Goal: Find contact information: Find contact information

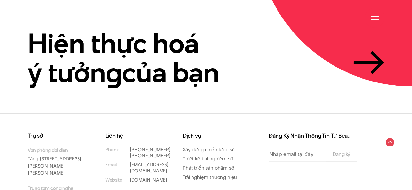
scroll to position [1475, 0]
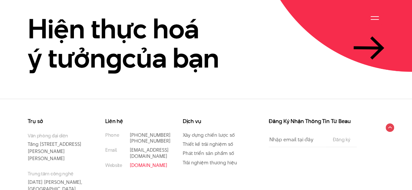
click at [139, 162] on link "[DOMAIN_NAME]" at bounding box center [149, 165] width 38 height 7
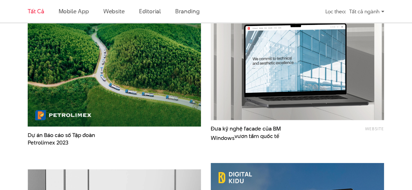
scroll to position [853, 0]
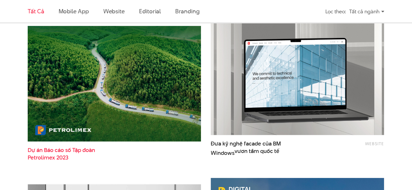
click at [68, 150] on span "Dự án Báo cáo số Tập đoàn Petrolimex 2023" at bounding box center [75, 154] width 95 height 15
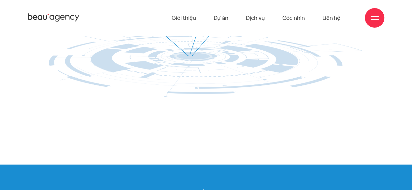
scroll to position [3995, 0]
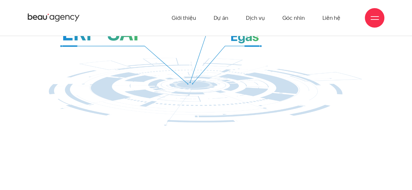
click at [374, 12] on div at bounding box center [374, 18] width 20 height 20
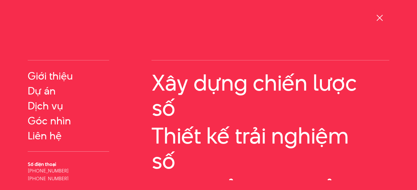
scroll to position [0, 0]
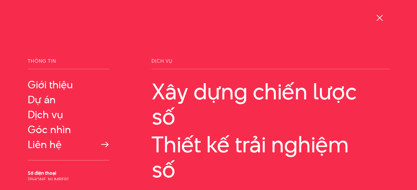
click at [42, 146] on link "Liên hệ" at bounding box center [68, 145] width 81 height 12
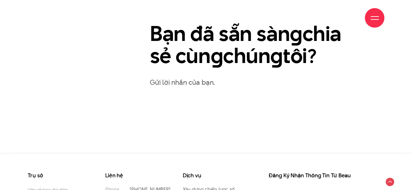
scroll to position [437, 0]
